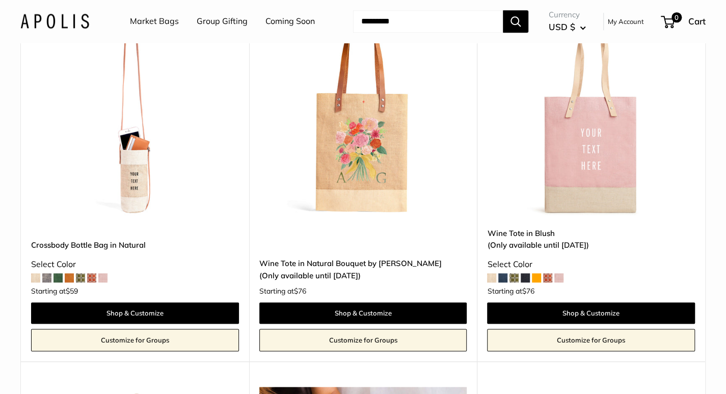
scroll to position [663, 0]
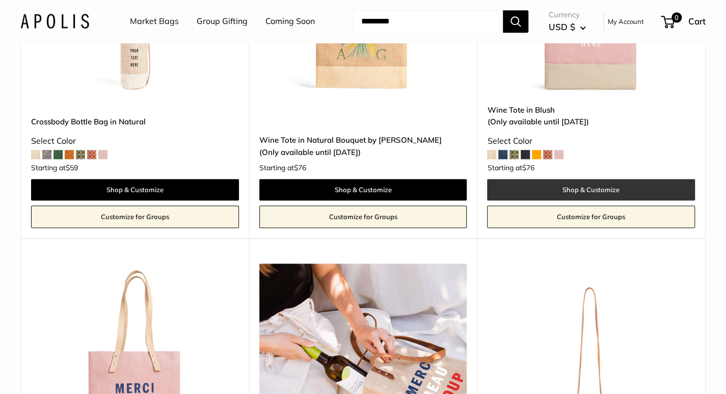
click at [557, 184] on link "Shop & Customize" at bounding box center [591, 189] width 208 height 21
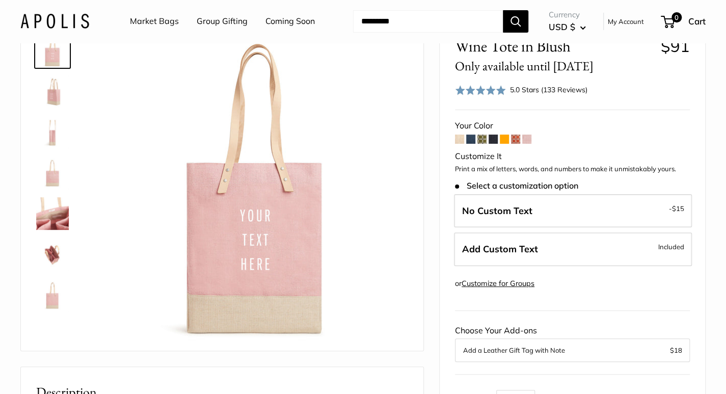
scroll to position [102, 0]
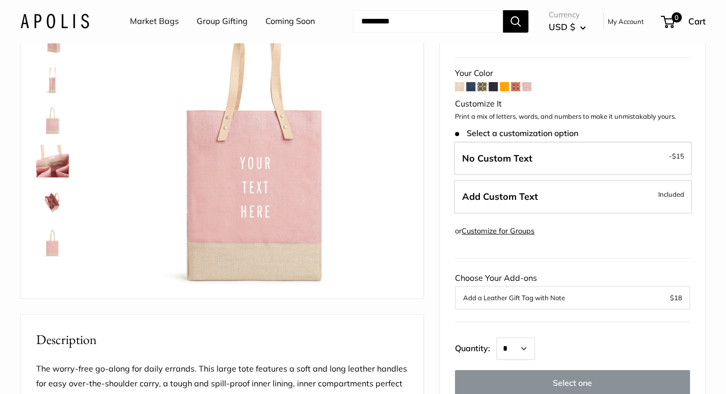
click at [493, 87] on span at bounding box center [493, 86] width 9 height 9
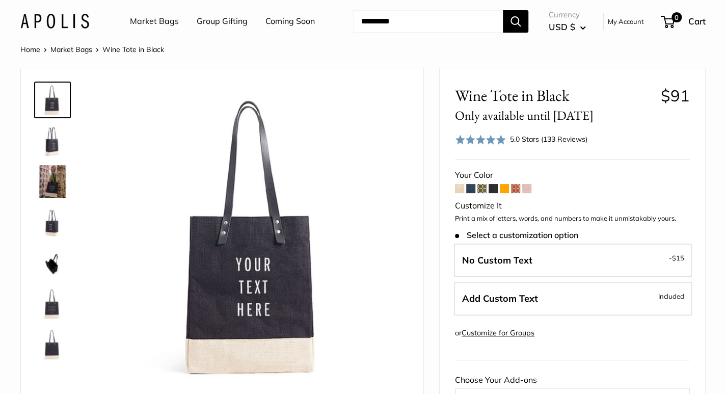
click at [530, 190] on span at bounding box center [526, 188] width 9 height 9
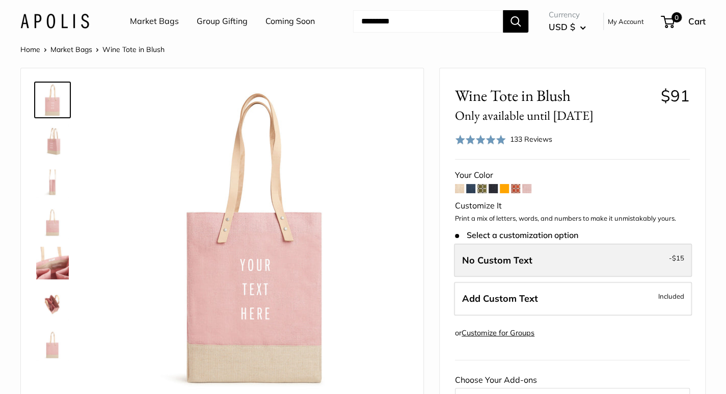
click at [535, 261] on label "No Custom Text - $15" at bounding box center [573, 261] width 238 height 34
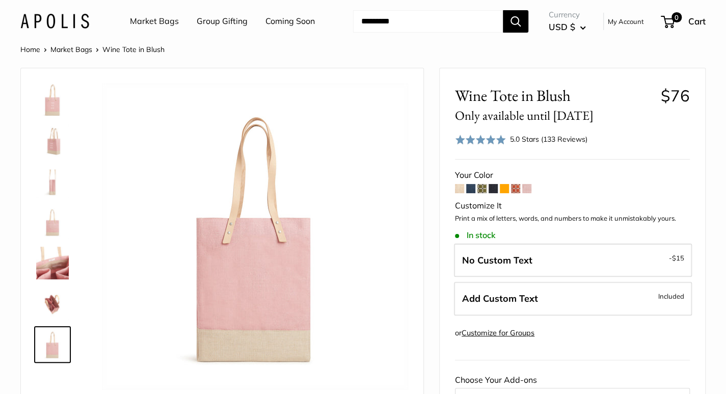
click at [162, 22] on link "Market Bags" at bounding box center [154, 21] width 49 height 15
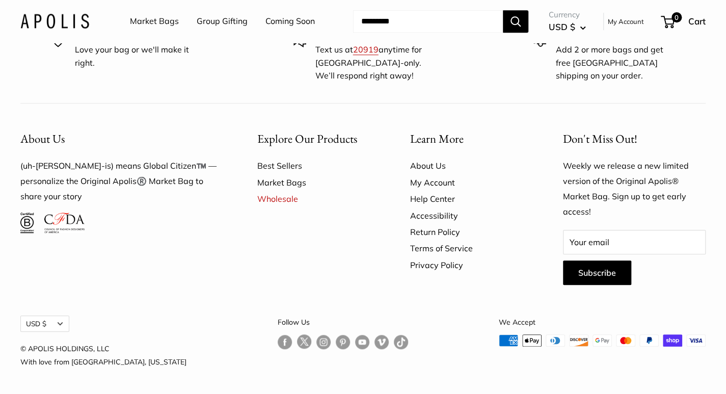
scroll to position [2906, 0]
